Goal: Navigation & Orientation: Go to known website

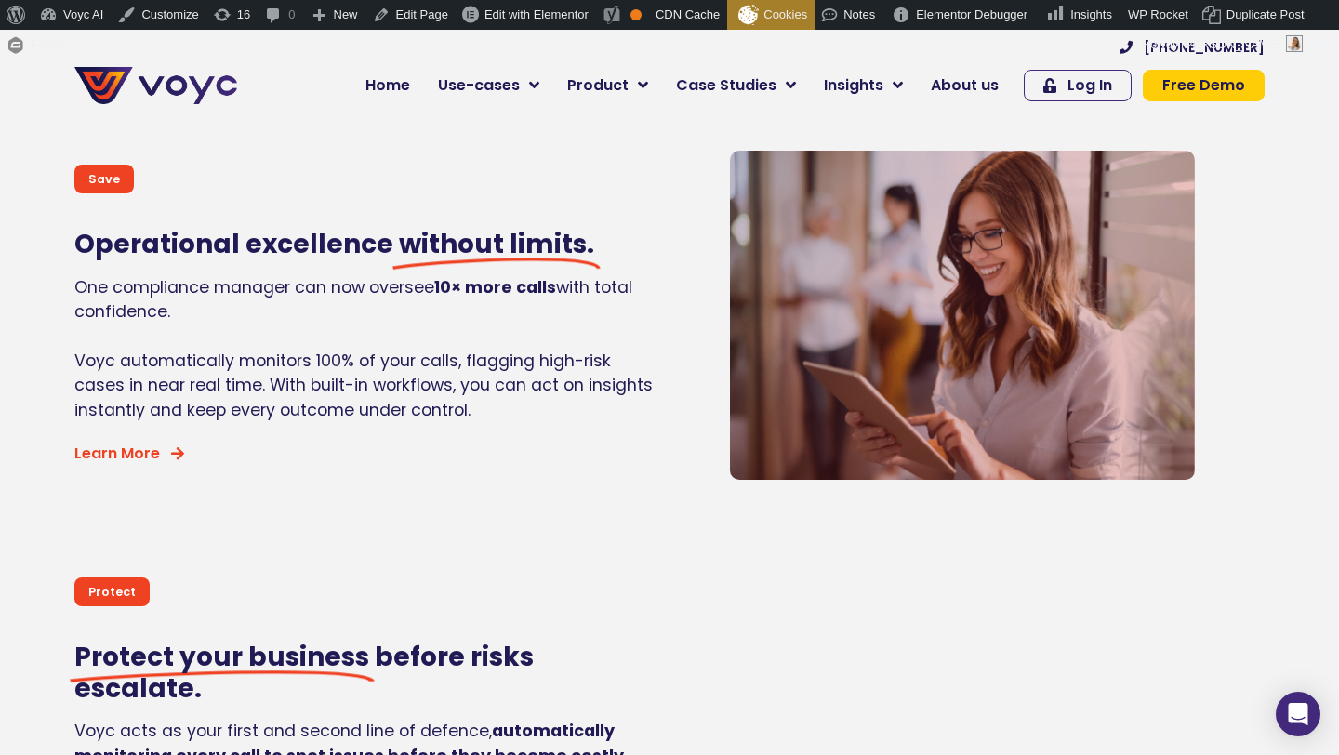
scroll to position [1581, 0]
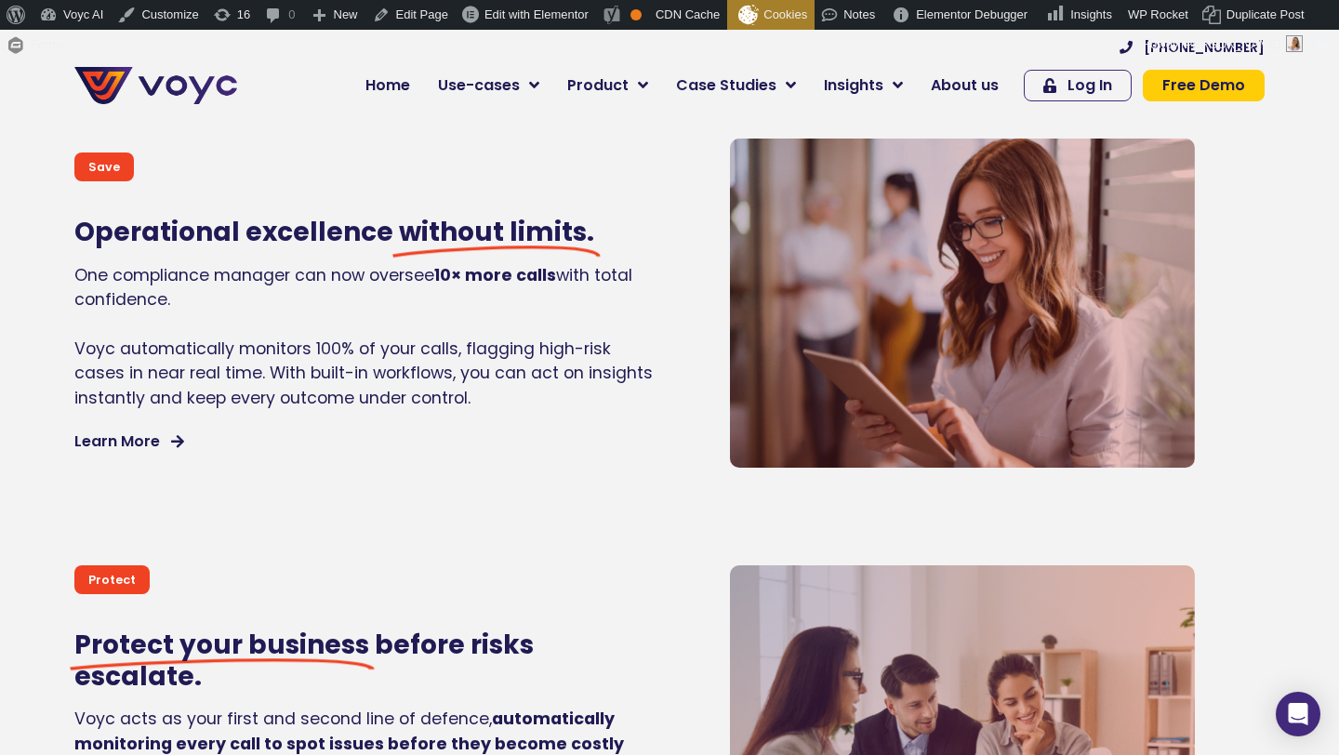
click at [175, 445] on icon at bounding box center [177, 441] width 13 height 15
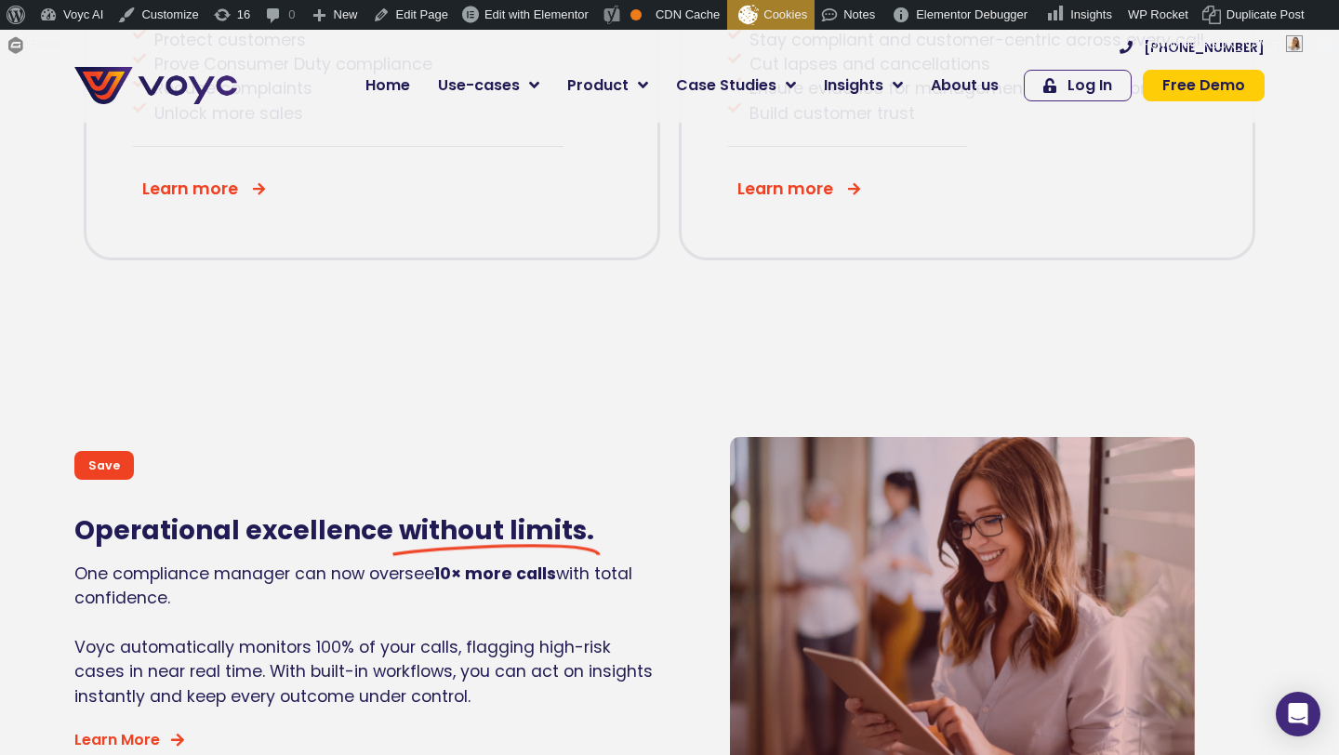
scroll to position [2042, 0]
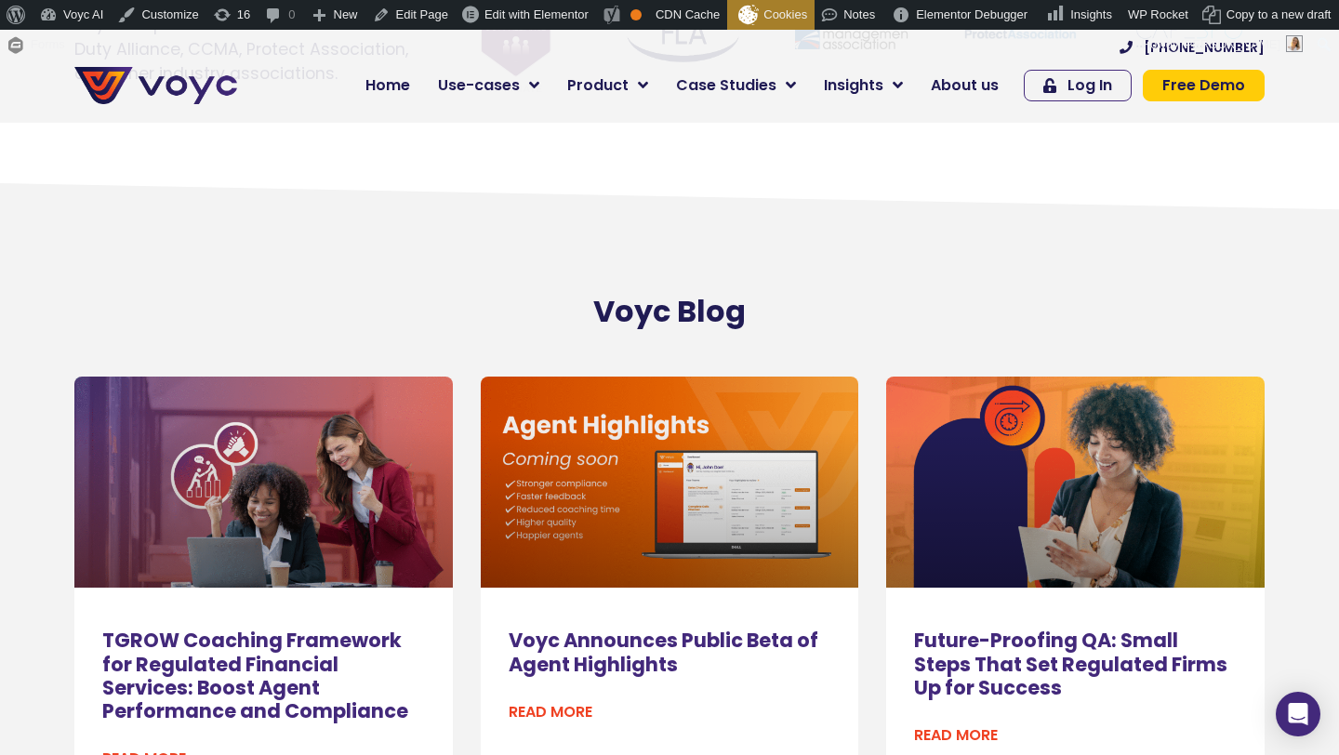
scroll to position [12480, 0]
